Goal: Find specific page/section

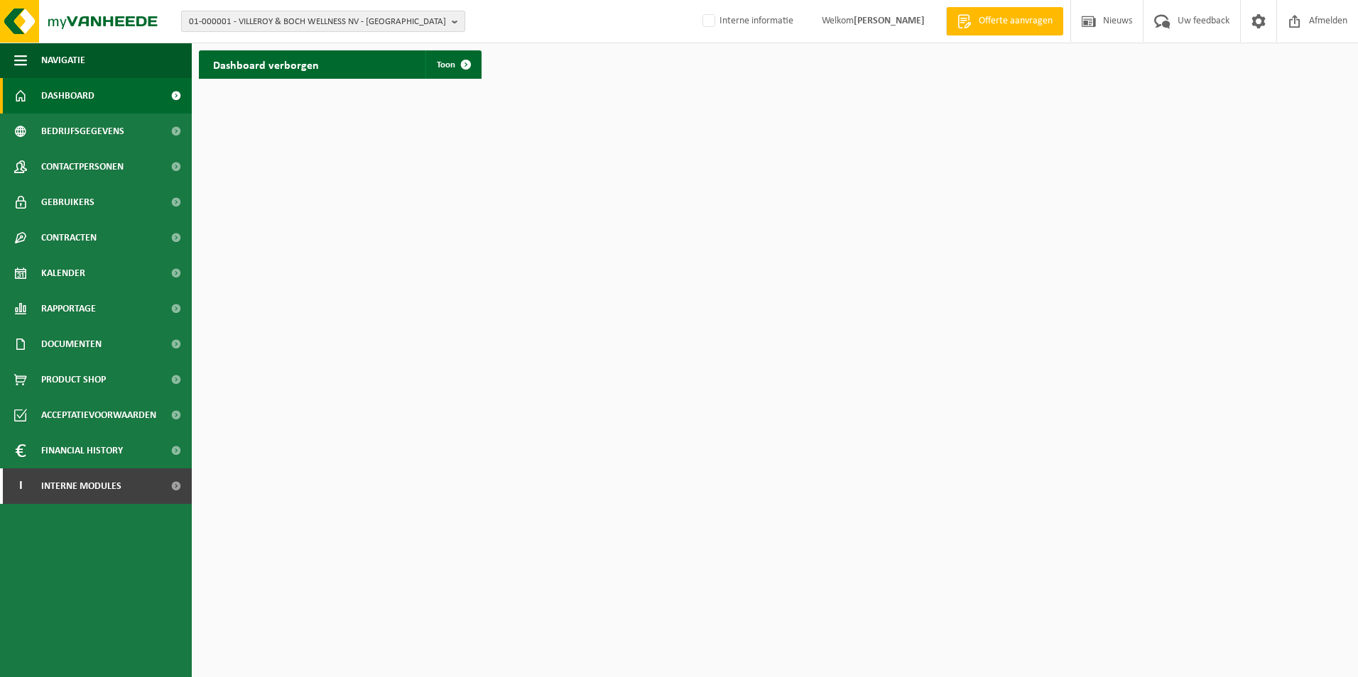
click at [275, 24] on span "01-000001 - VILLEROY & BOCH WELLNESS NV - ROESELARE" at bounding box center [317, 21] width 257 height 21
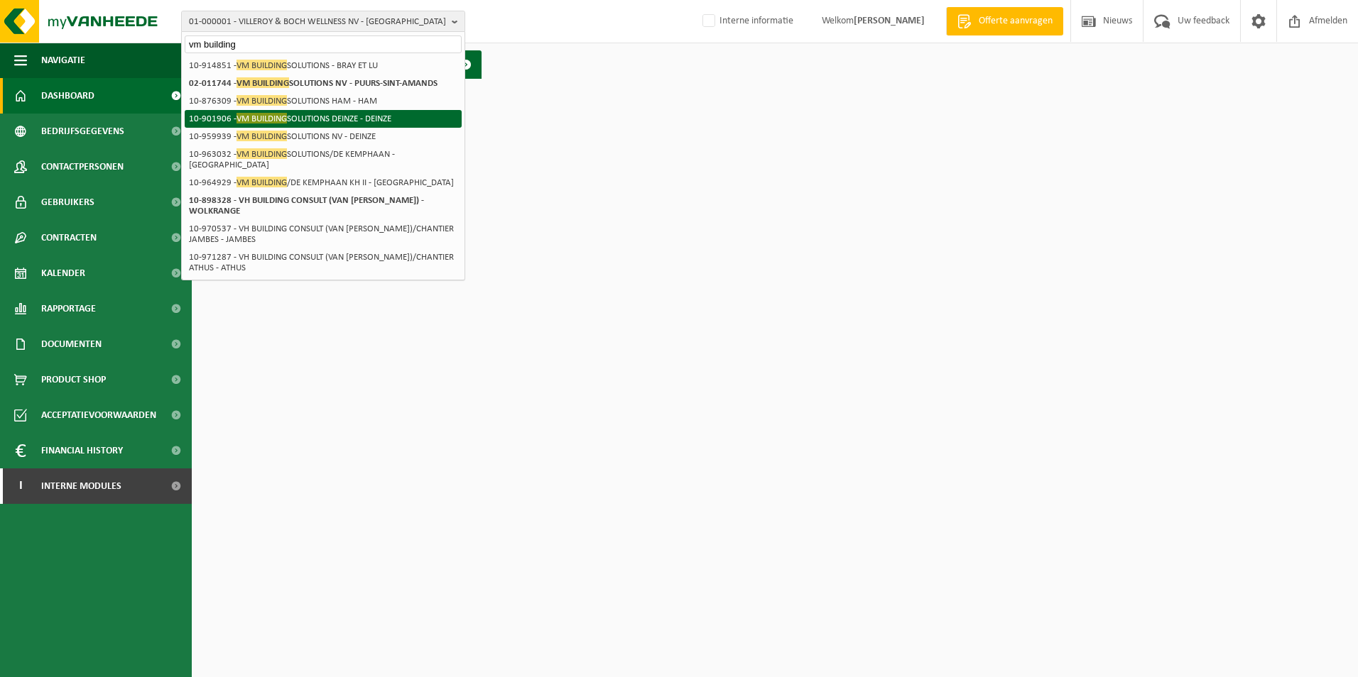
type input "vm building"
click at [352, 116] on li "10-901906 - VM BUILDING SOLUTIONS DEINZE - DEINZE" at bounding box center [323, 119] width 277 height 18
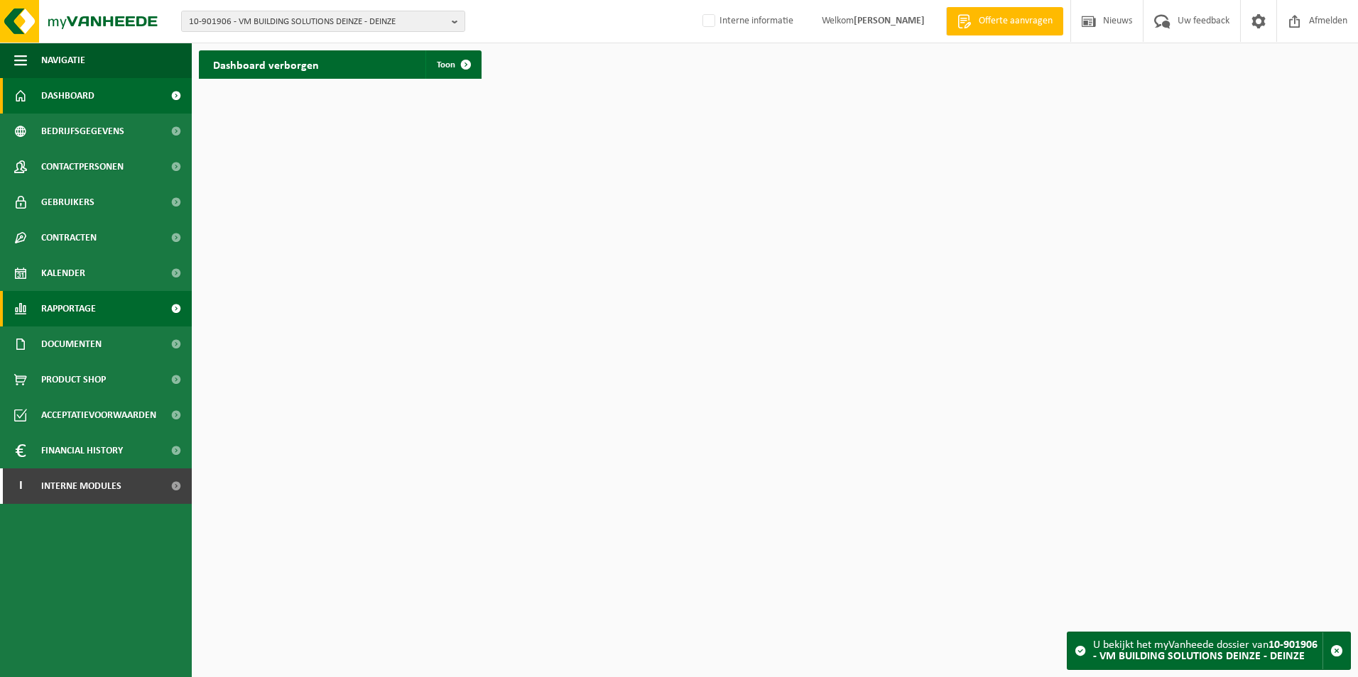
click at [91, 307] on span "Rapportage" at bounding box center [68, 309] width 55 height 36
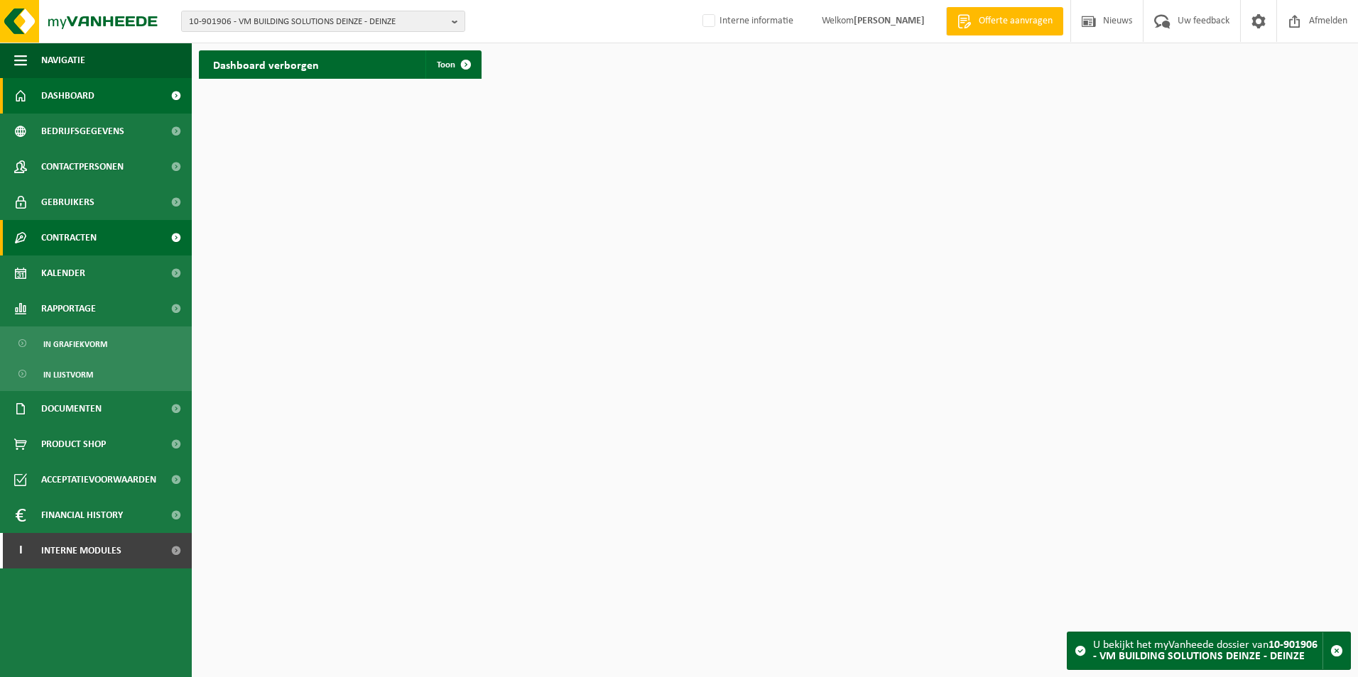
click at [87, 231] on span "Contracten" at bounding box center [68, 238] width 55 height 36
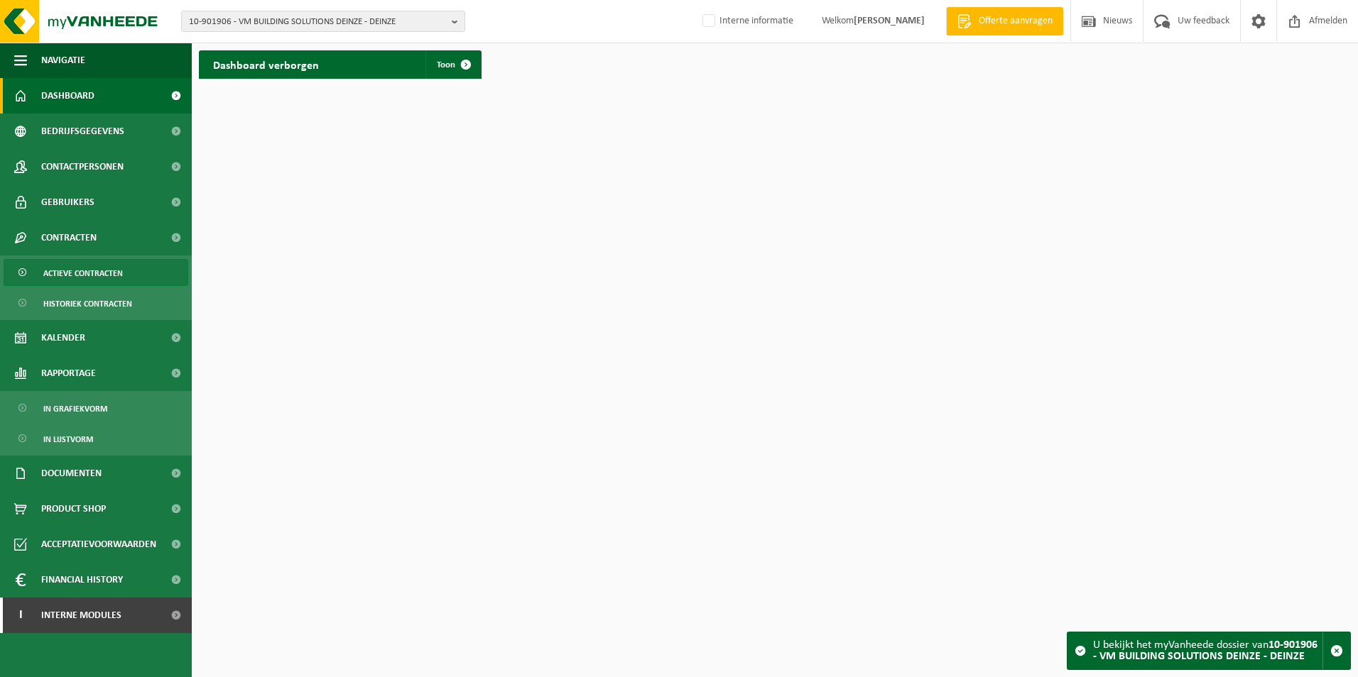
click at [89, 268] on span "Actieve contracten" at bounding box center [83, 273] width 80 height 27
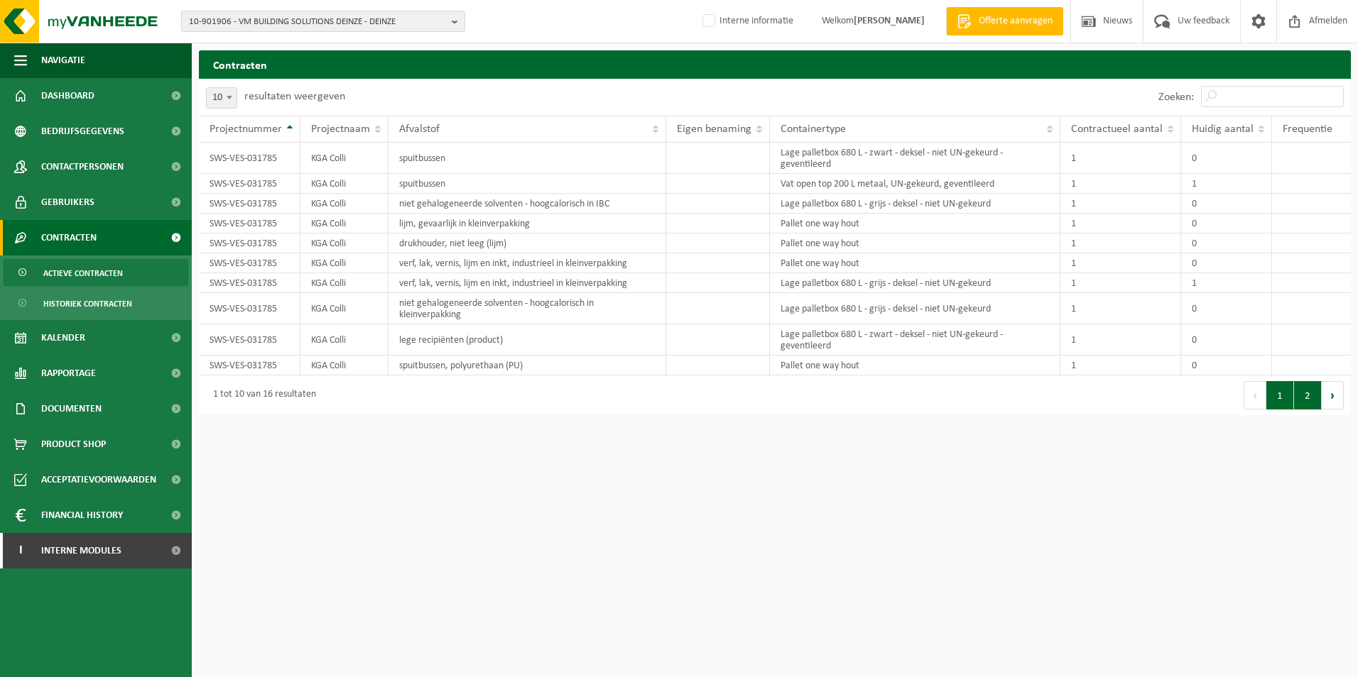
click at [1297, 398] on button "2" at bounding box center [1308, 395] width 28 height 28
